Goal: Task Accomplishment & Management: Manage account settings

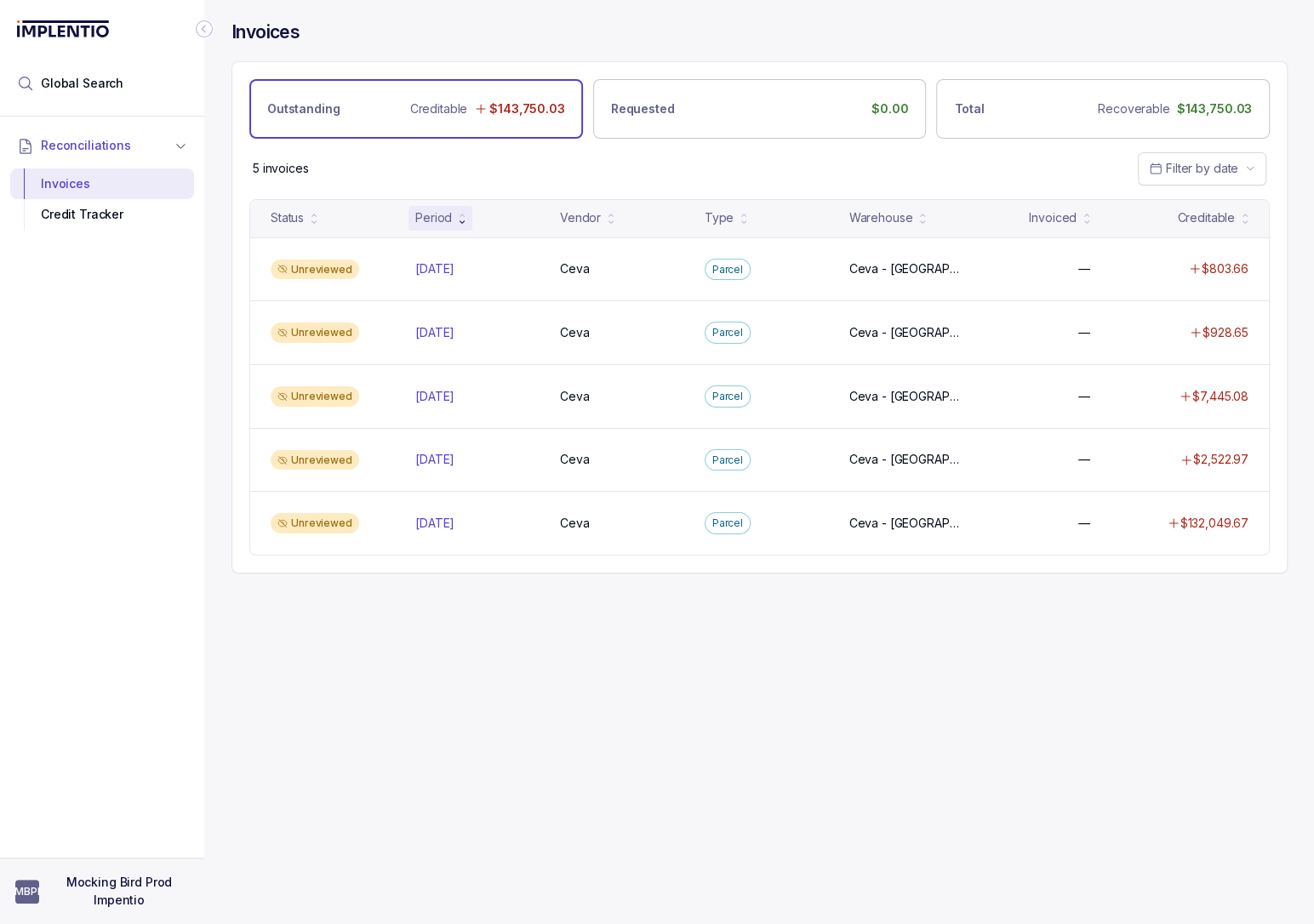
click at [134, 878] on p "Mocking Bird Prod Impentio" at bounding box center [118, 891] width 139 height 35
click at [71, 847] on p "Logout" at bounding box center [112, 849] width 141 height 17
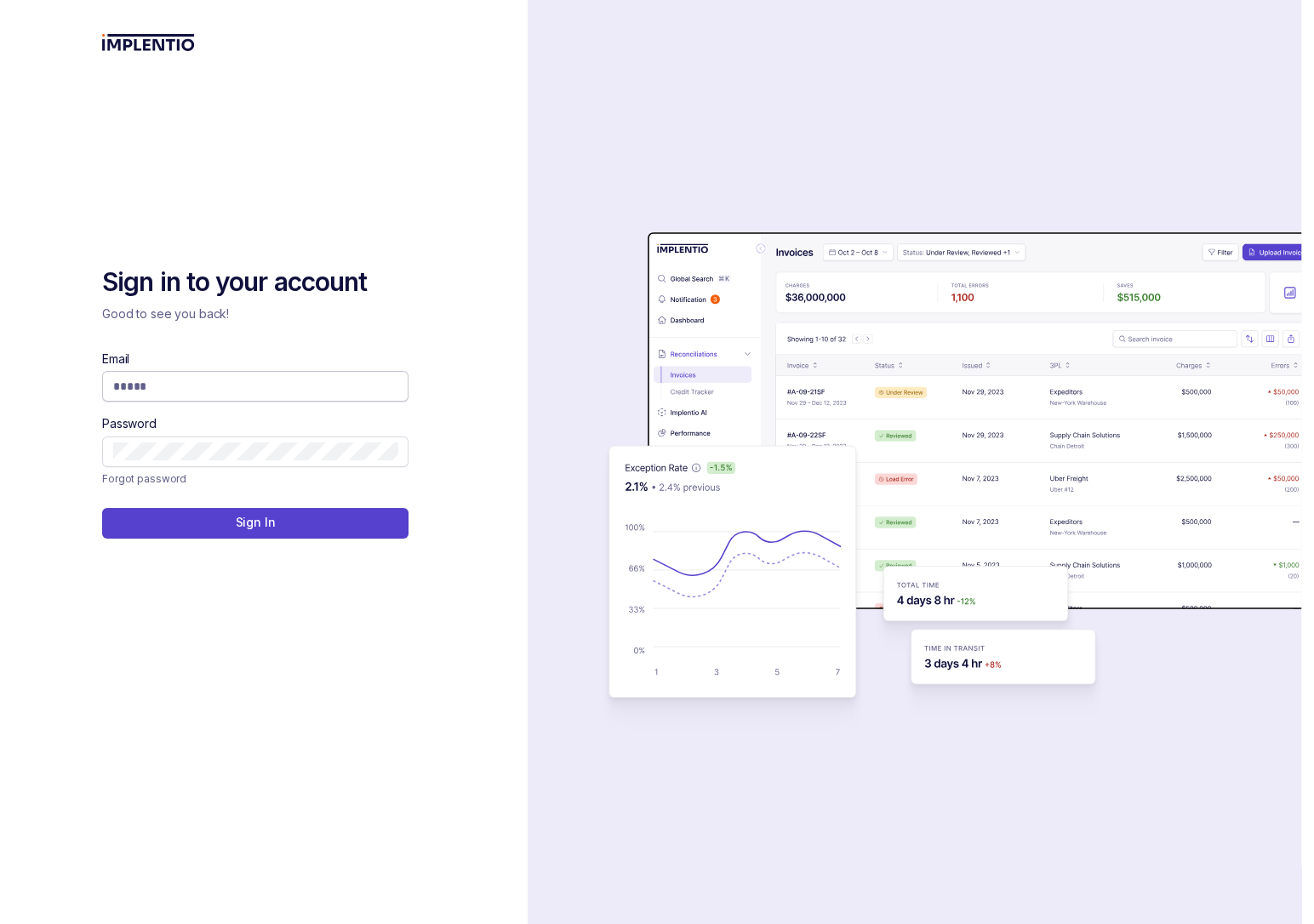
click at [355, 394] on input "Email" at bounding box center [255, 386] width 284 height 17
type input "*"
click at [393, 384] on icon at bounding box center [390, 385] width 8 height 8
click at [378, 390] on body "Sign in to your account Good to see you back! Email Password Forgot password Si…" at bounding box center [657, 462] width 1314 height 924
click at [0, 923] on com-1password-button at bounding box center [0, 924] width 0 height 0
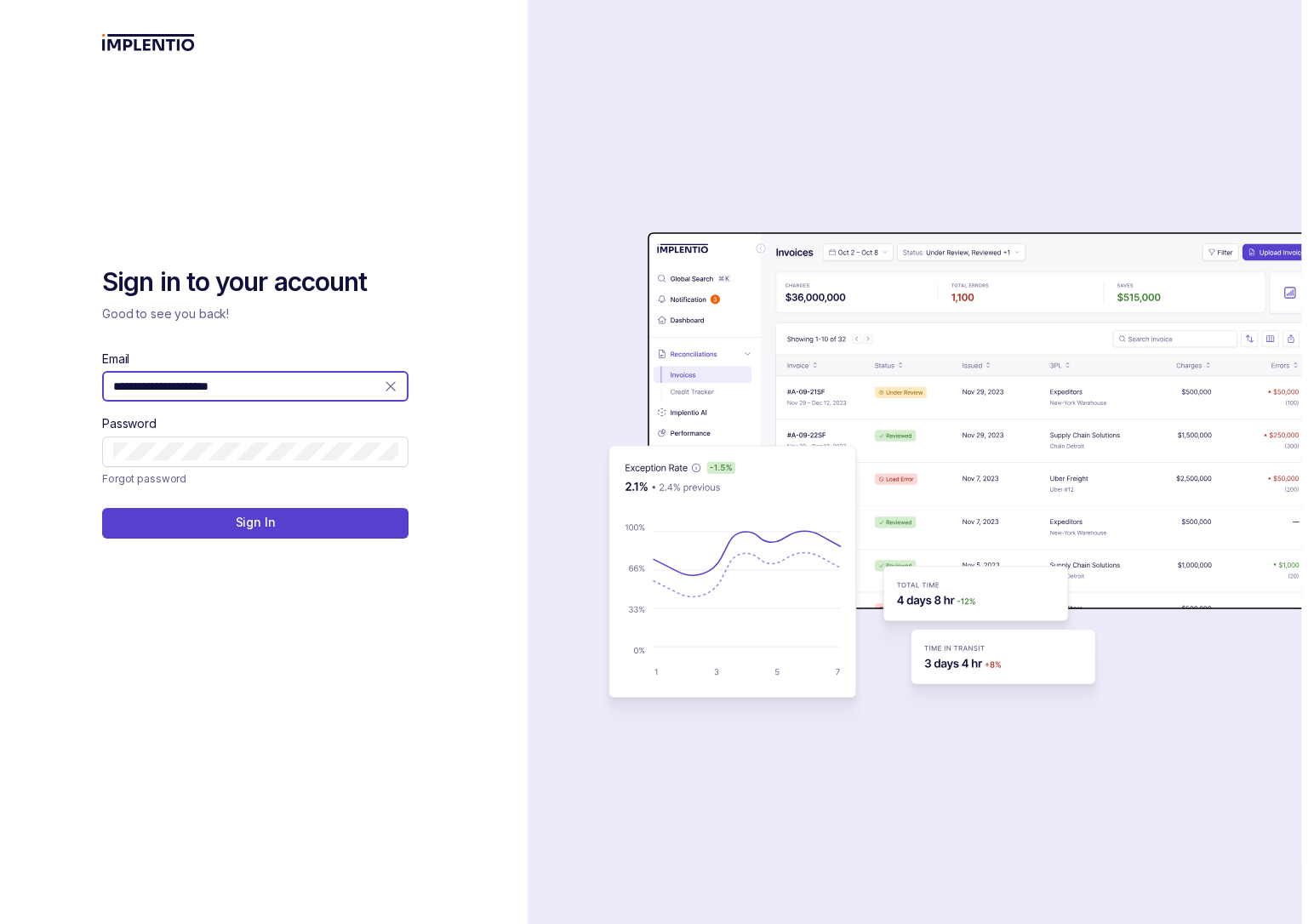
type input "**********"
